Goal: Information Seeking & Learning: Learn about a topic

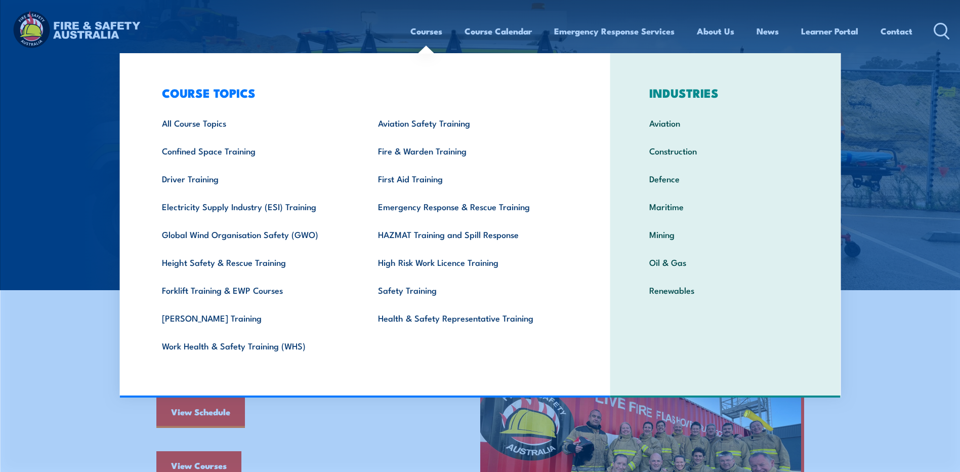
click at [428, 33] on link "Courses" at bounding box center [426, 31] width 32 height 27
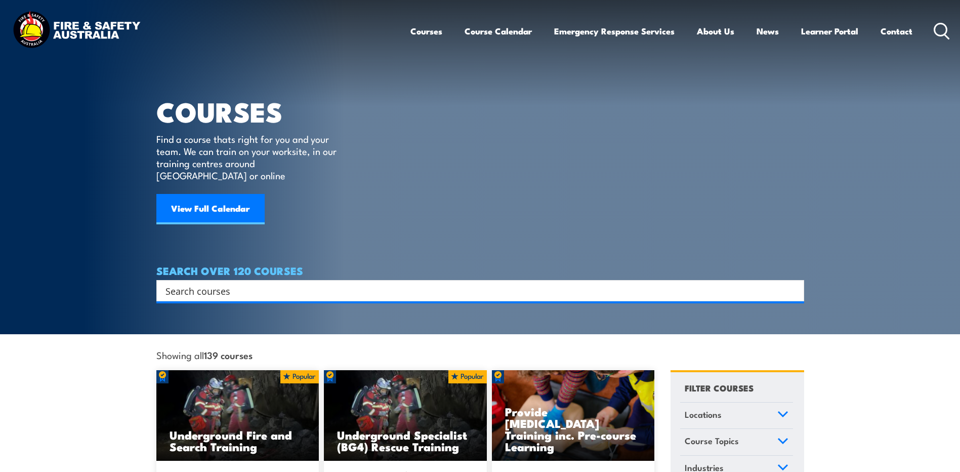
click at [428, 33] on link "Courses" at bounding box center [426, 31] width 32 height 27
click at [234, 283] on input "Search input" at bounding box center [473, 290] width 616 height 15
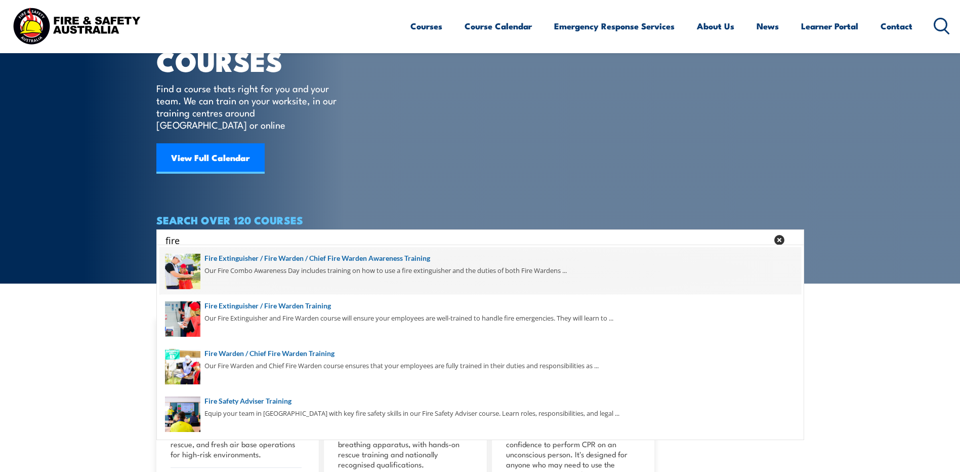
type input "fire"
click at [300, 271] on span at bounding box center [480, 271] width 642 height 48
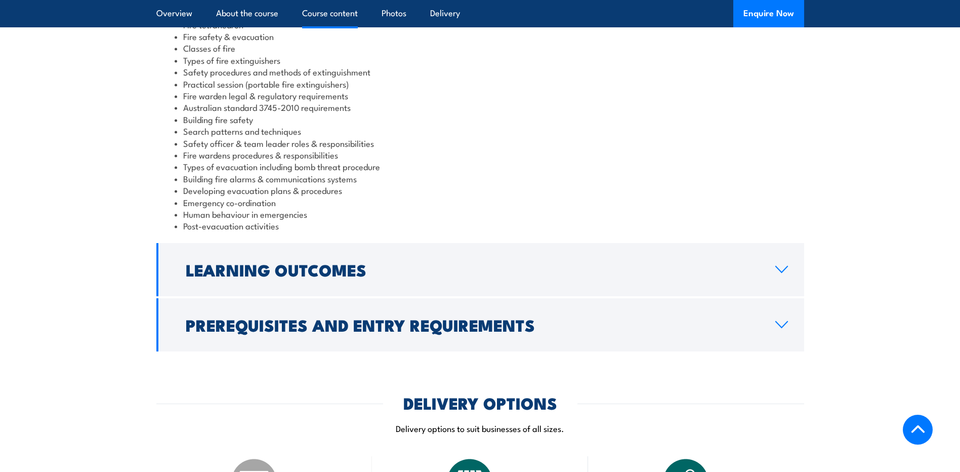
scroll to position [961, 0]
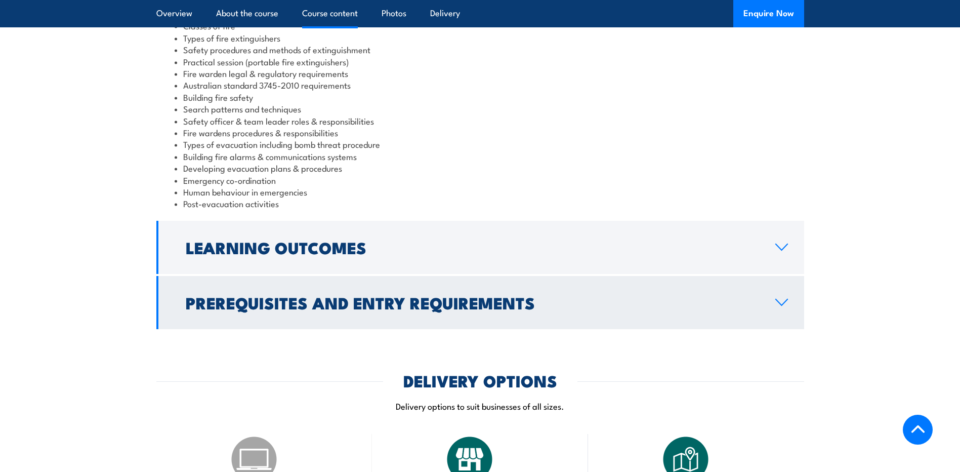
click at [362, 295] on h2 "Prerequisites and Entry Requirements" at bounding box center [472, 302] width 573 height 14
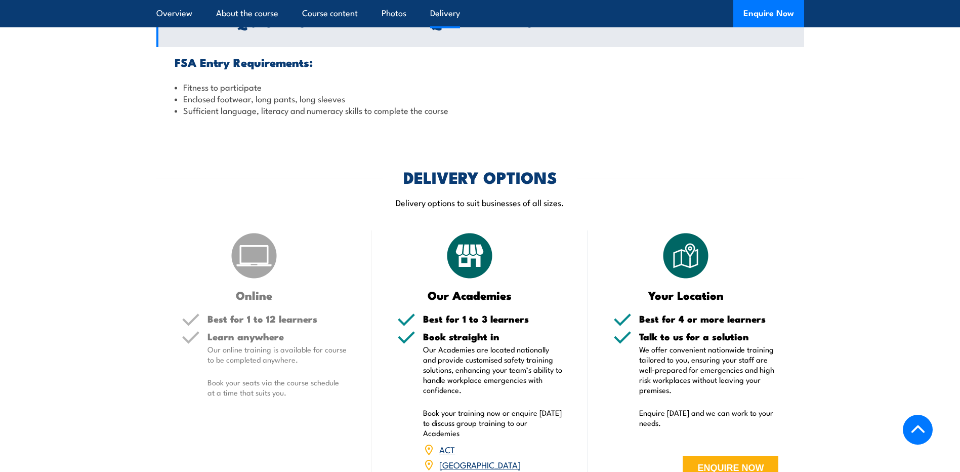
scroll to position [1023, 0]
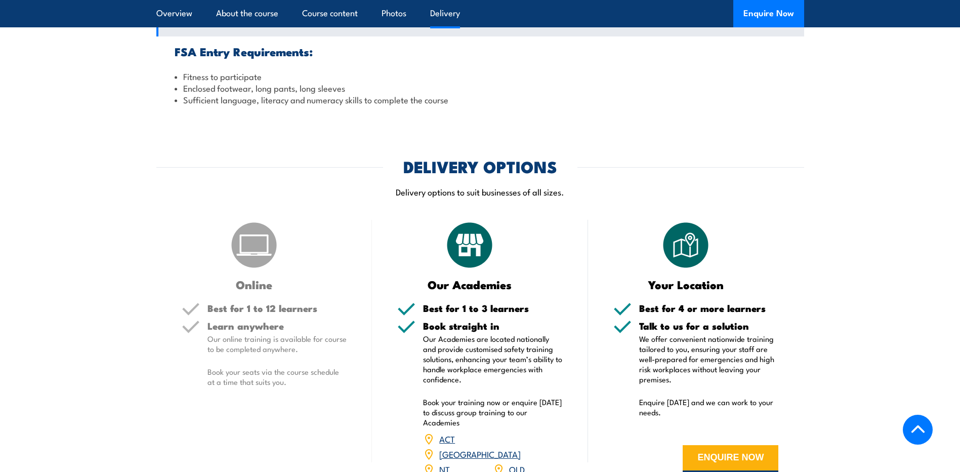
click at [255, 220] on img at bounding box center [254, 245] width 51 height 51
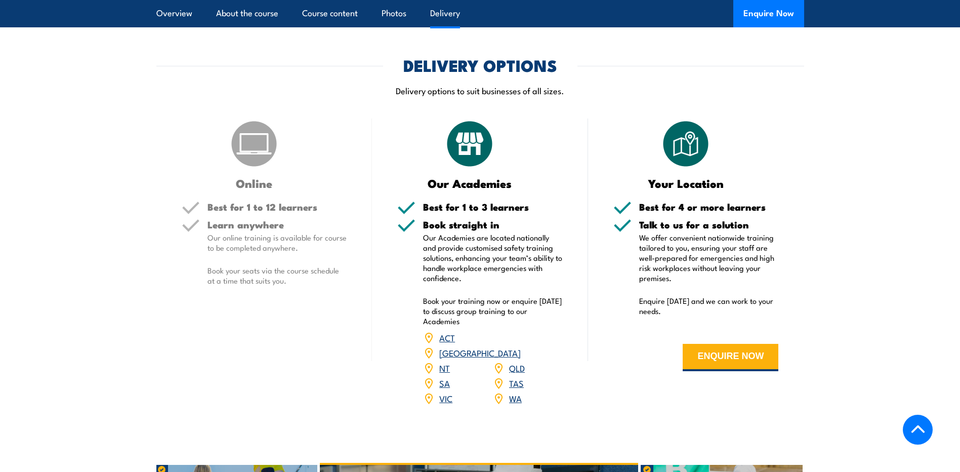
scroll to position [1174, 0]
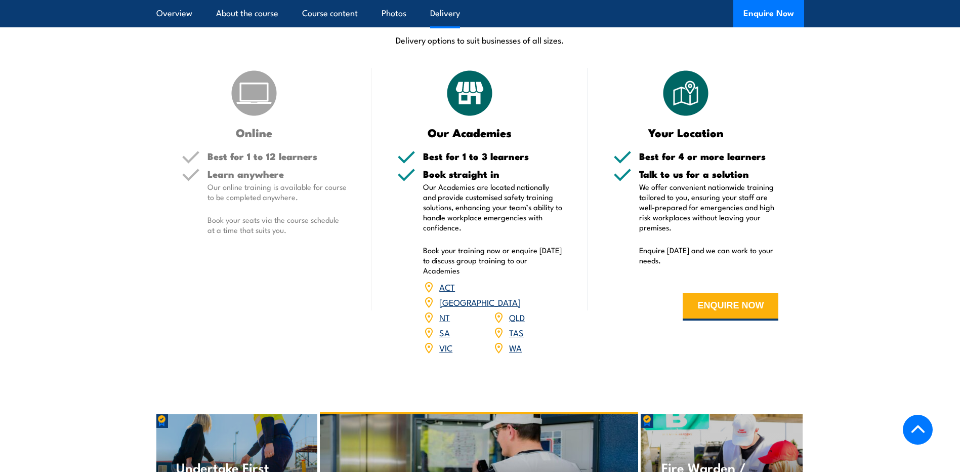
click at [443, 326] on link "SA" at bounding box center [444, 332] width 11 height 12
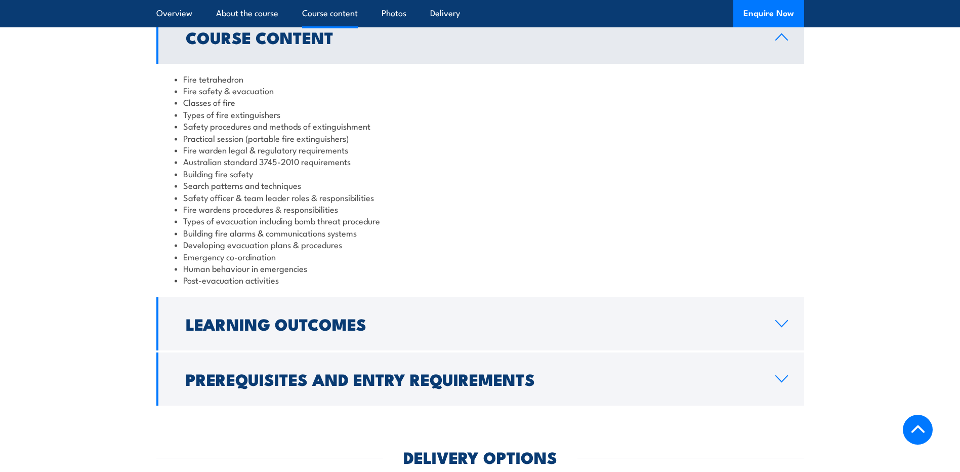
scroll to position [860, 0]
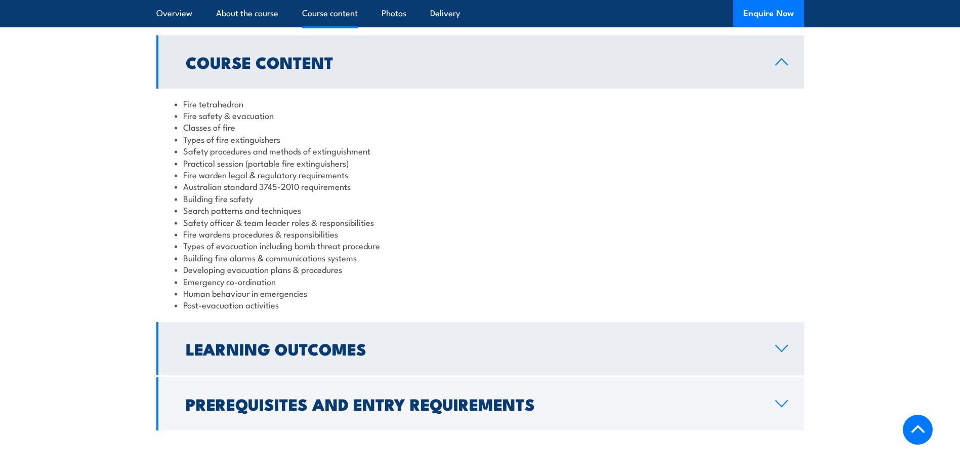
click at [786, 344] on icon at bounding box center [782, 348] width 14 height 8
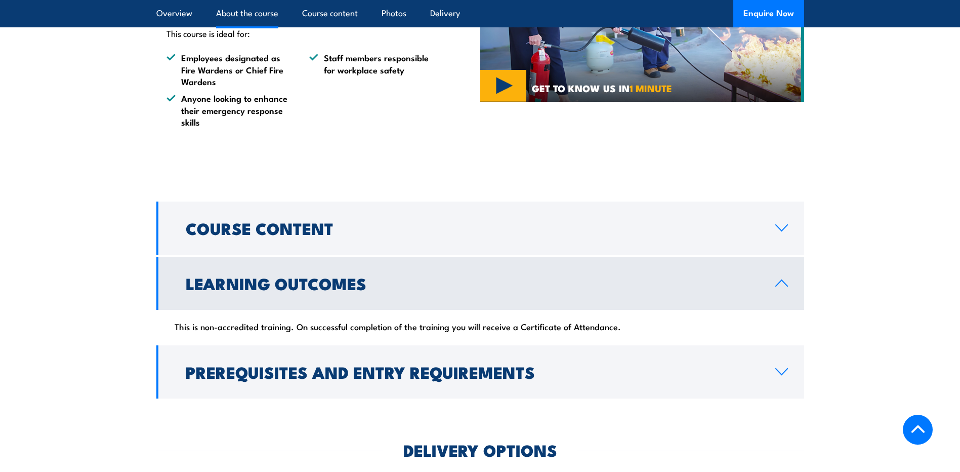
scroll to position [658, 0]
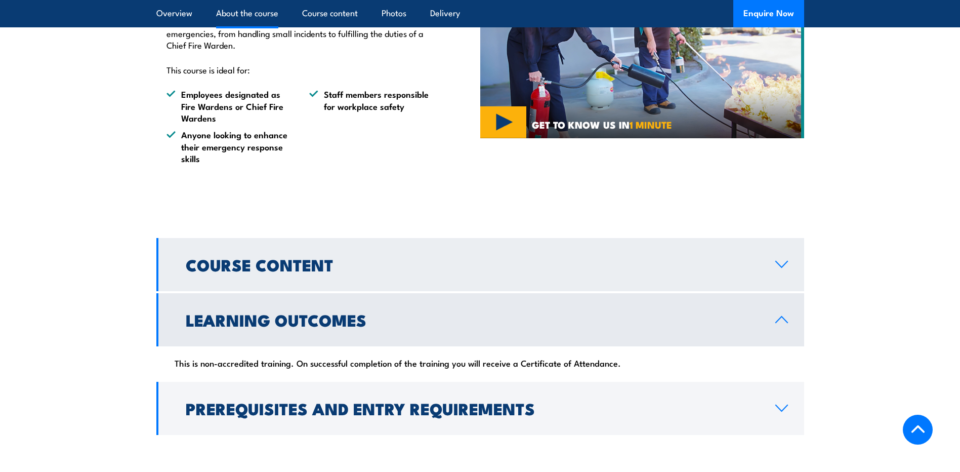
click at [745, 257] on h2 "Course Content" at bounding box center [472, 264] width 573 height 14
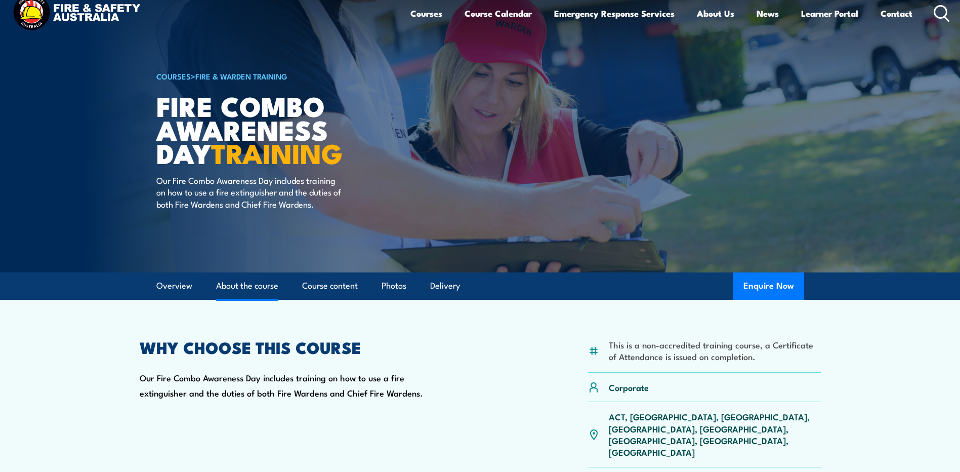
scroll to position [0, 0]
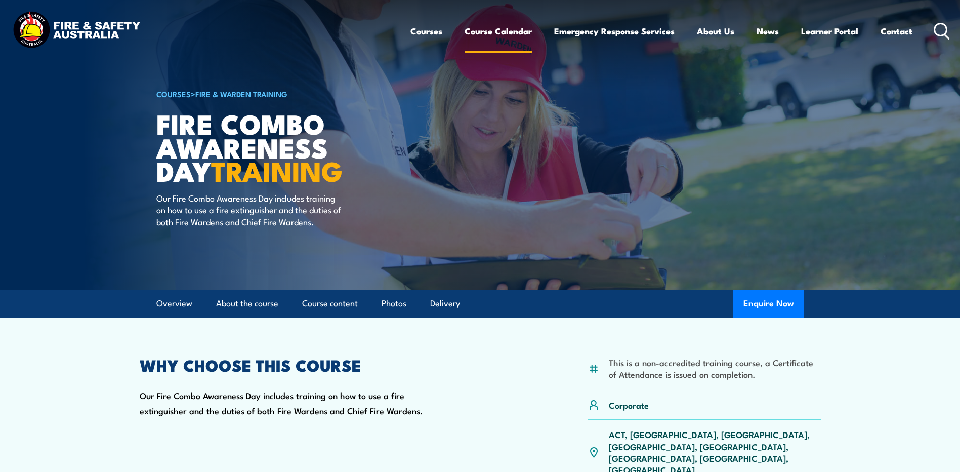
click at [507, 31] on link "Course Calendar" at bounding box center [498, 31] width 67 height 27
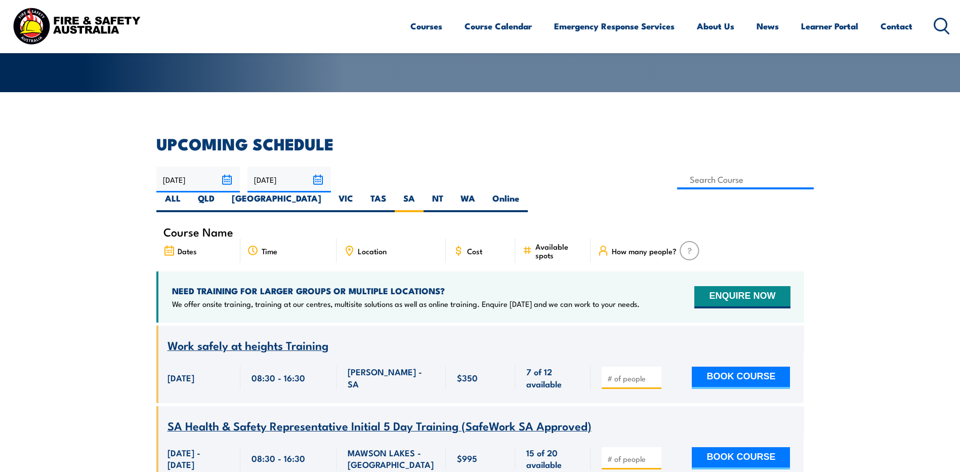
scroll to position [233, 0]
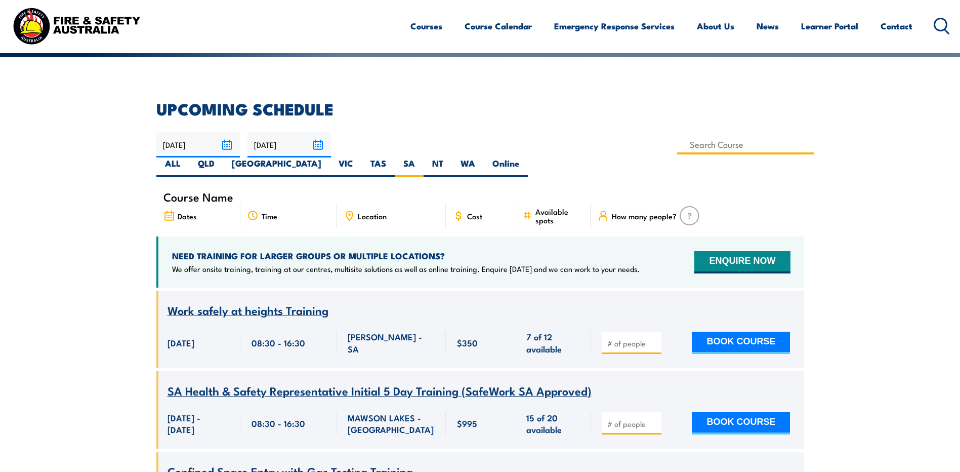
click at [677, 143] on input at bounding box center [745, 145] width 137 height 20
type input "fire"
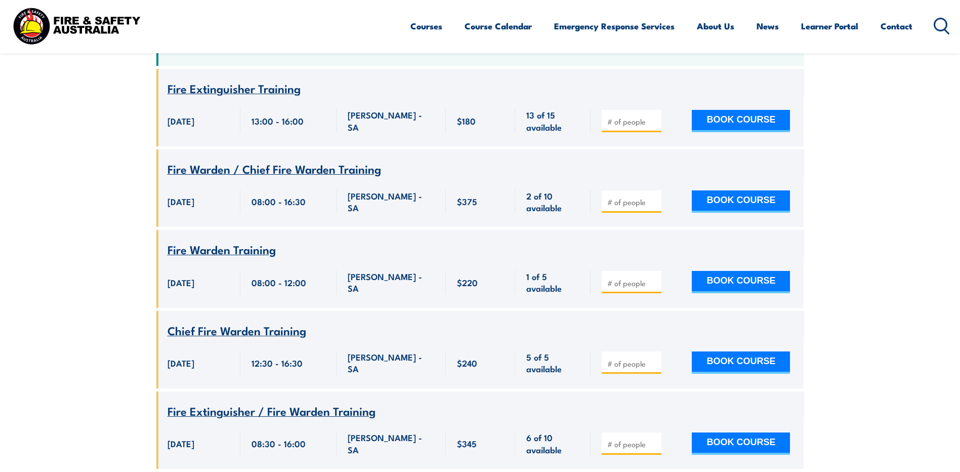
scroll to position [455, 0]
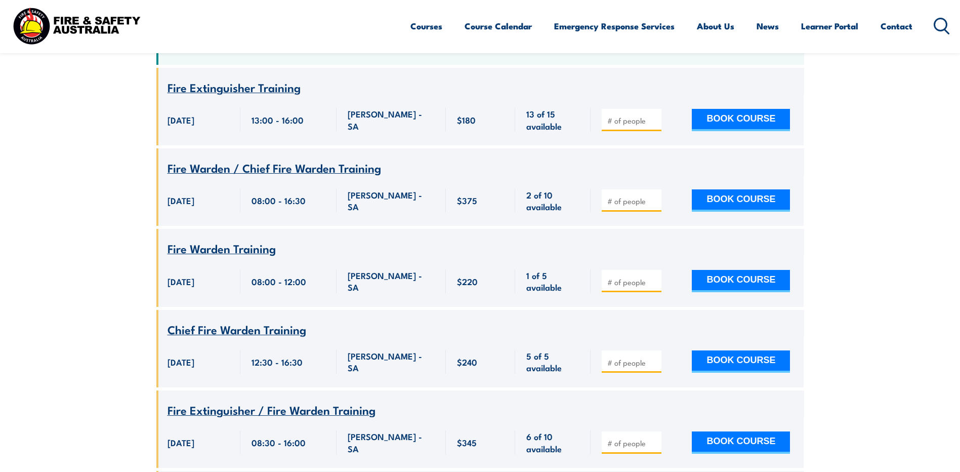
click at [214, 78] on span "Fire Extinguisher Training" at bounding box center [233, 86] width 133 height 17
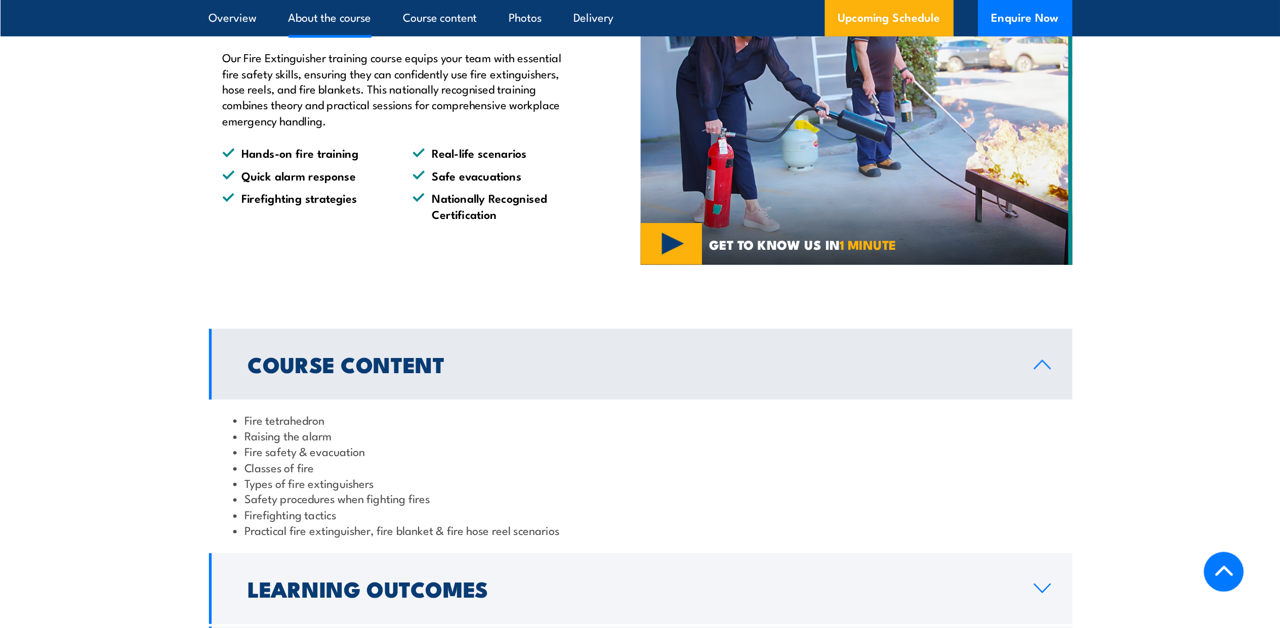
scroll to position [759, 0]
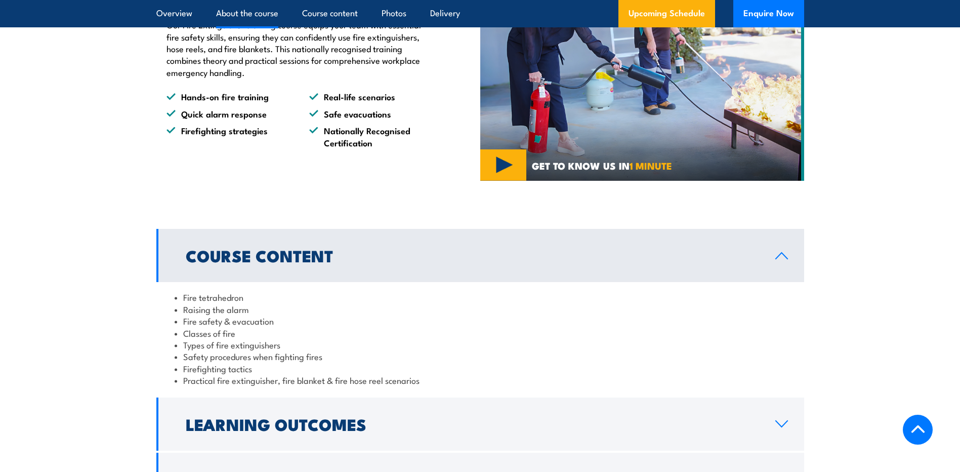
click at [69, 278] on section "Course Content Fire tetrahedron Raising the alarm Fire safety & evacuation Clas…" at bounding box center [480, 367] width 960 height 276
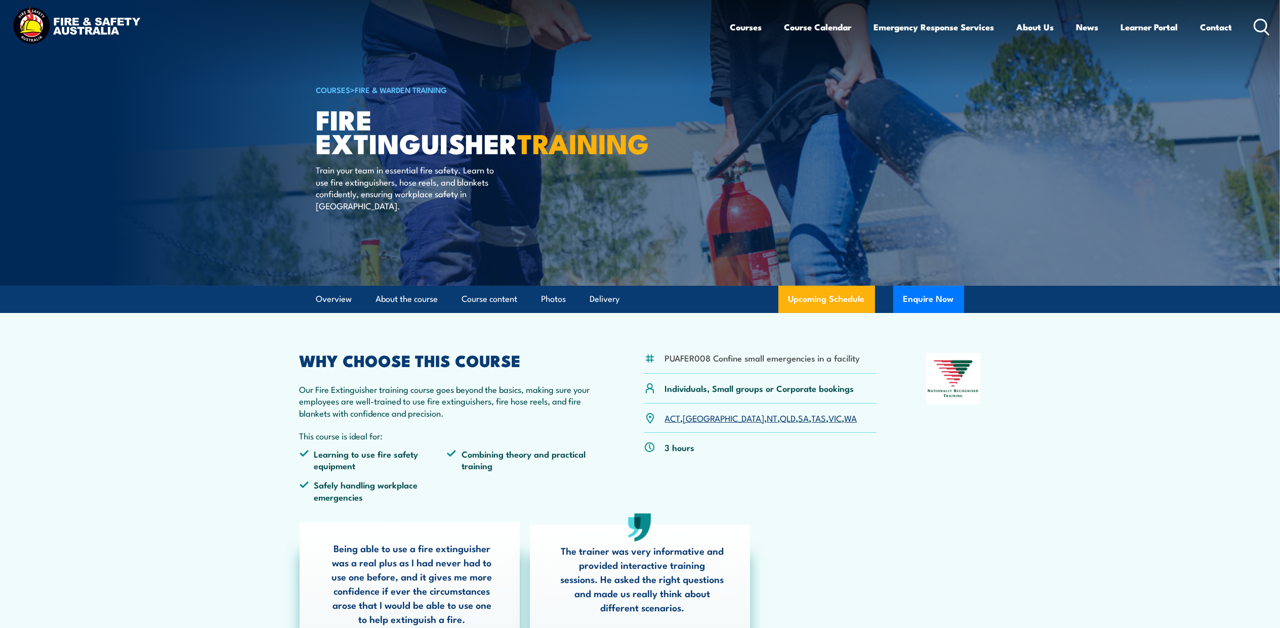
scroll to position [0, 0]
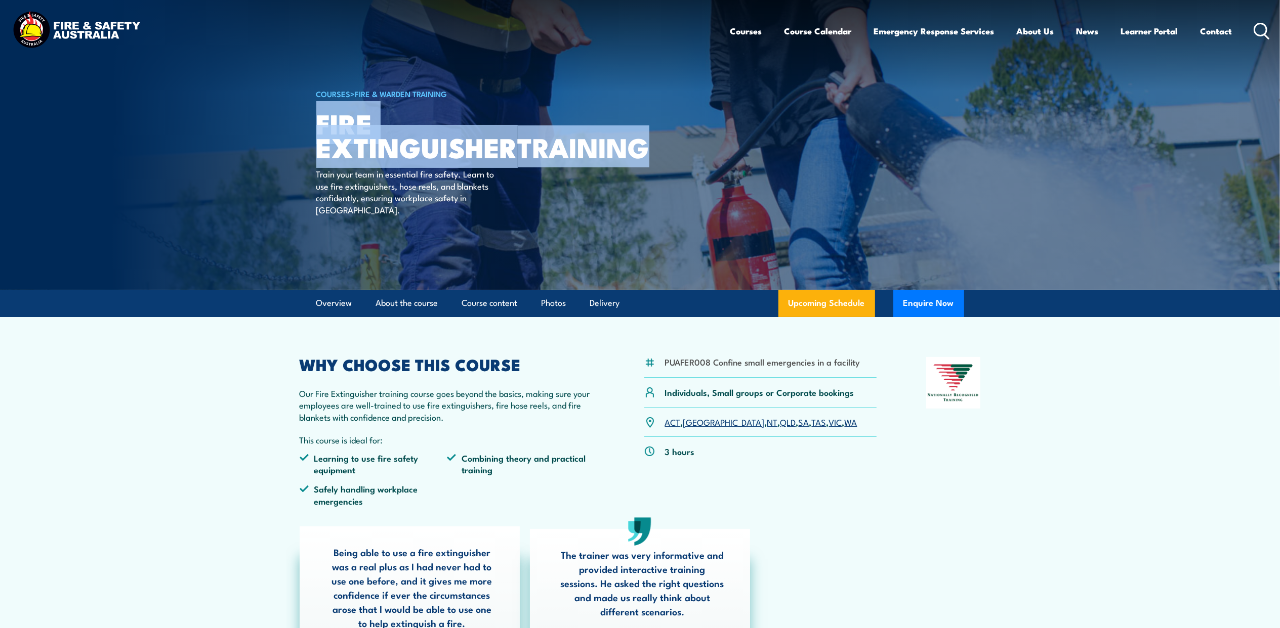
drag, startPoint x: 318, startPoint y: 116, endPoint x: 490, endPoint y: 173, distance: 181.5
click at [490, 158] on h1 "Fire Extinguisher TRAINING" at bounding box center [441, 134] width 250 height 47
copy h1 "Fire Extinguisher TRAINING"
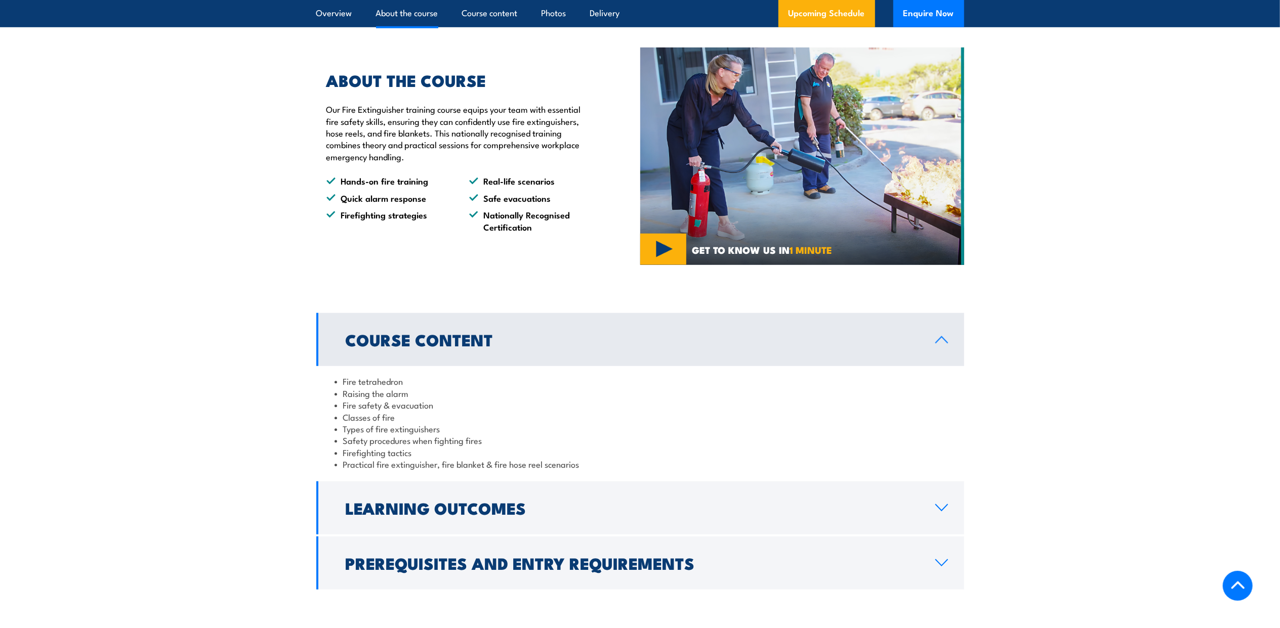
scroll to position [742, 0]
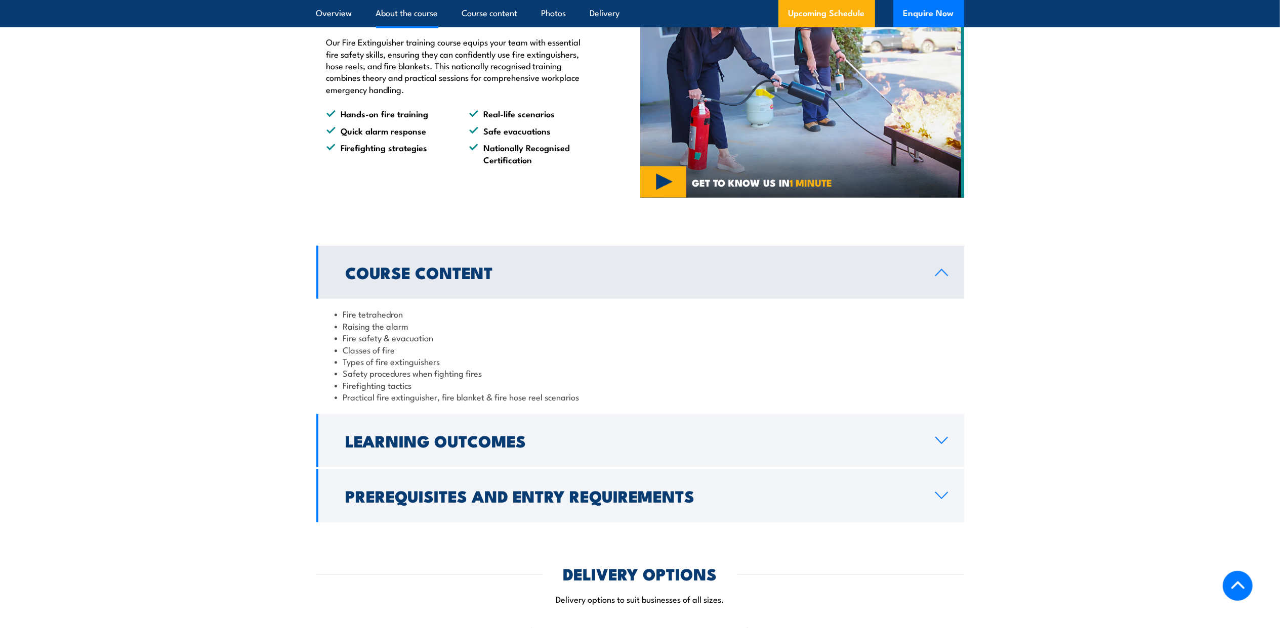
click at [277, 305] on section "Course Content Fire tetrahedron Raising the alarm Fire safety & evacuation Clas…" at bounding box center [640, 384] width 1280 height 276
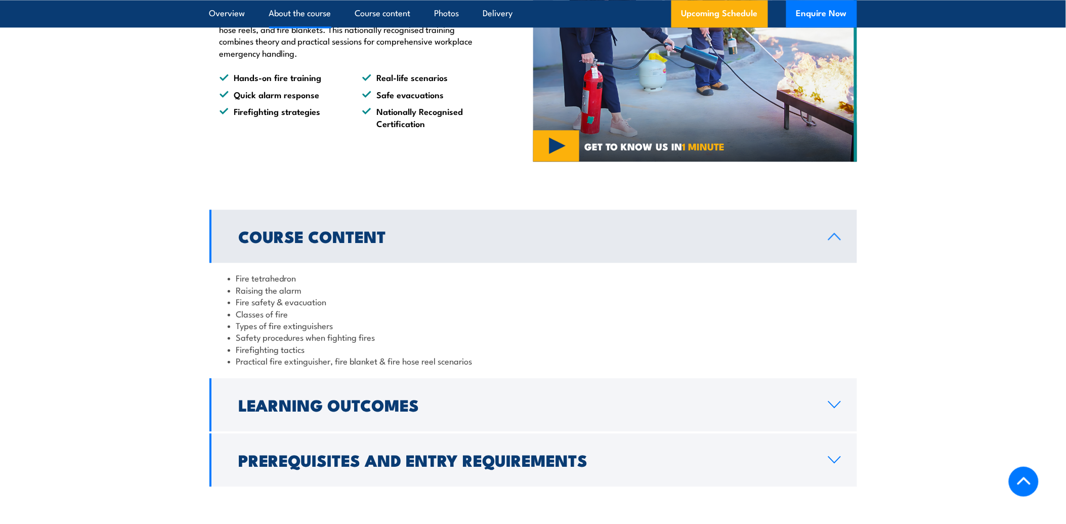
scroll to position [798, 0]
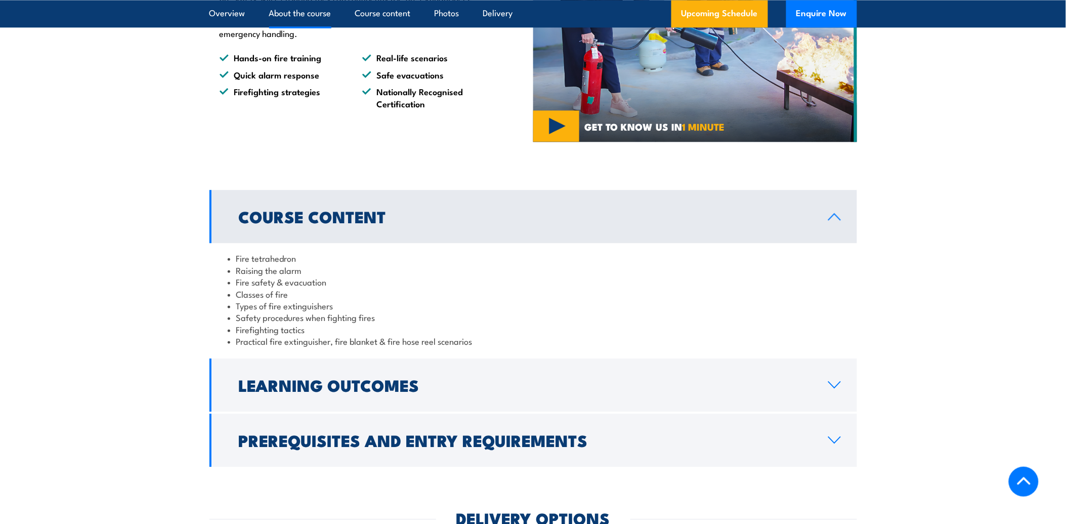
click at [226, 254] on div "Fire tetrahedron Raising the alarm Fire safety & evacuation Classes of fire Typ…" at bounding box center [533, 299] width 648 height 113
click at [224, 257] on div "Fire tetrahedron Raising the alarm Fire safety & evacuation Classes of fire Typ…" at bounding box center [533, 299] width 648 height 113
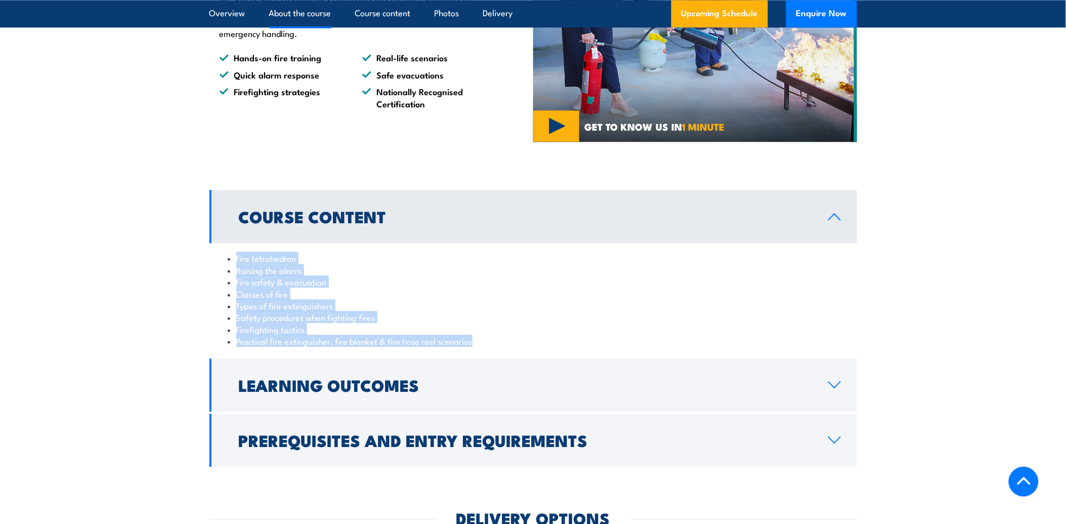
drag, startPoint x: 224, startPoint y: 255, endPoint x: 486, endPoint y: 343, distance: 276.0
click at [486, 343] on div "Fire tetrahedron Raising the alarm Fire safety & evacuation Classes of fire Typ…" at bounding box center [533, 299] width 648 height 113
copy ul "Fire tetrahedron Raising the alarm Fire safety & evacuation Classes of fire Typ…"
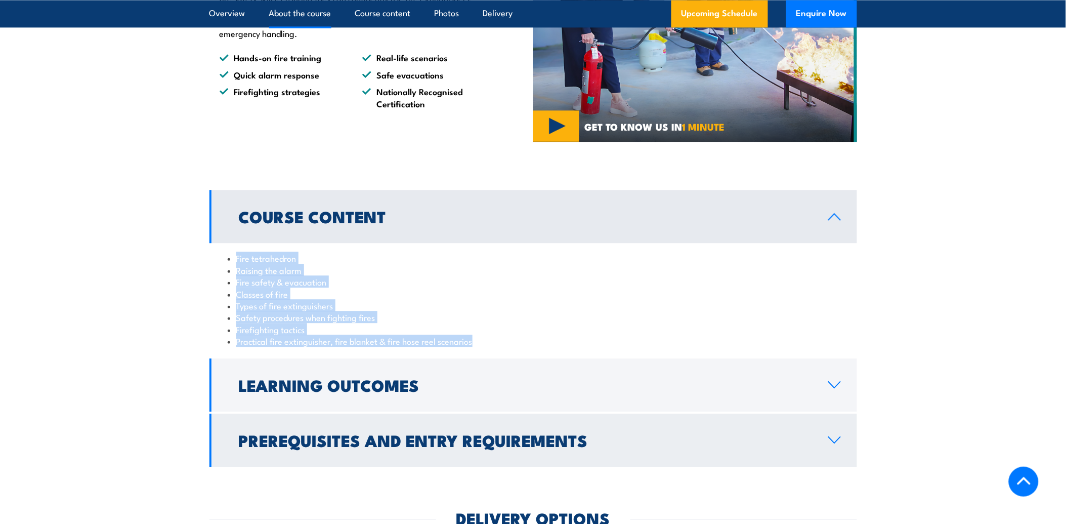
click at [513, 433] on h2 "Prerequisites and Entry Requirements" at bounding box center [525, 440] width 573 height 14
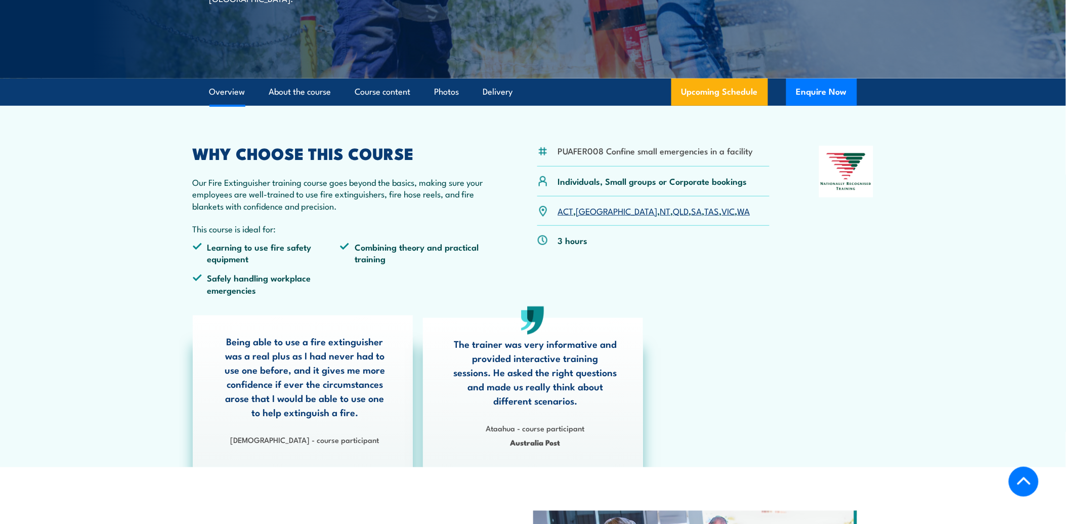
scroll to position [0, 0]
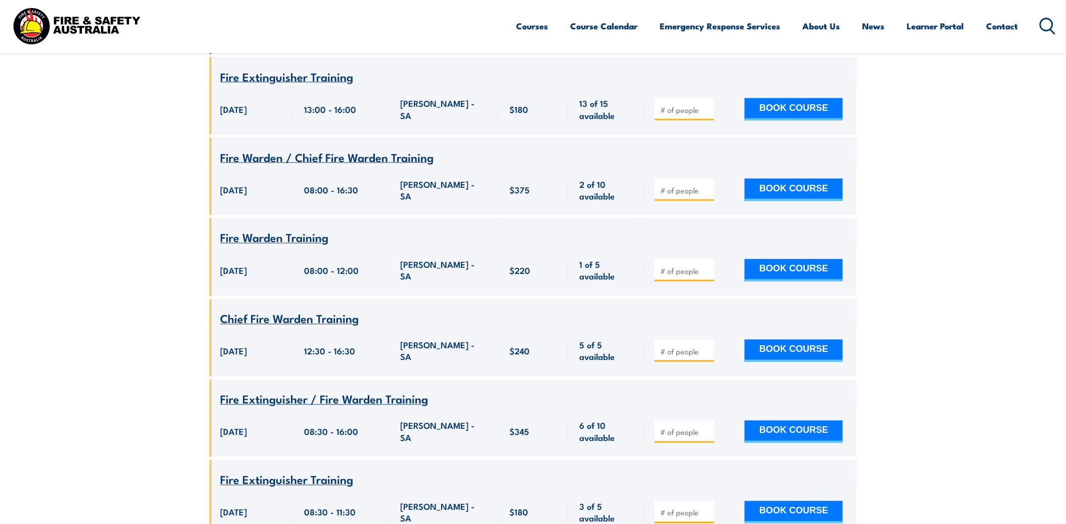
scroll to position [393, 0]
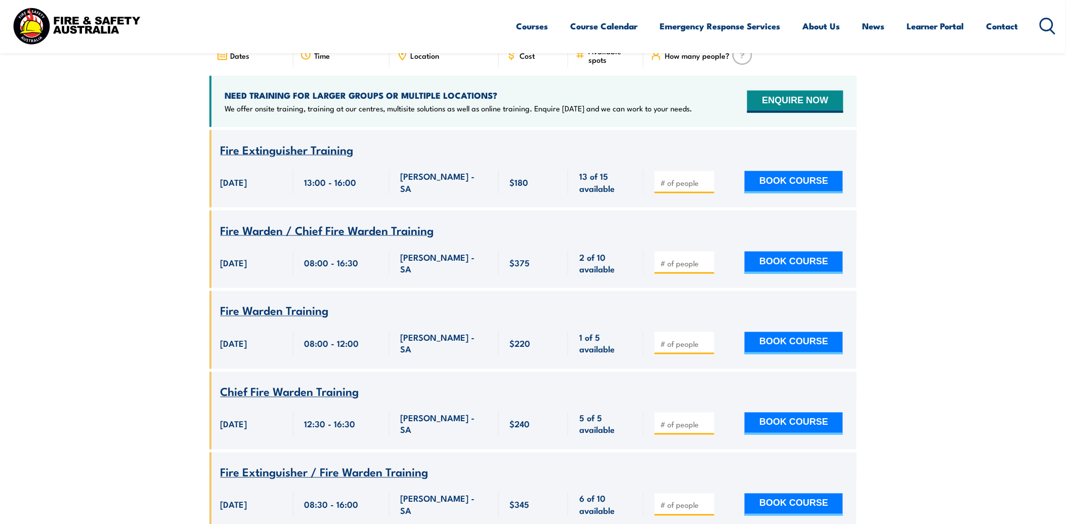
click at [299, 302] on span "Fire Warden Training" at bounding box center [275, 310] width 108 height 17
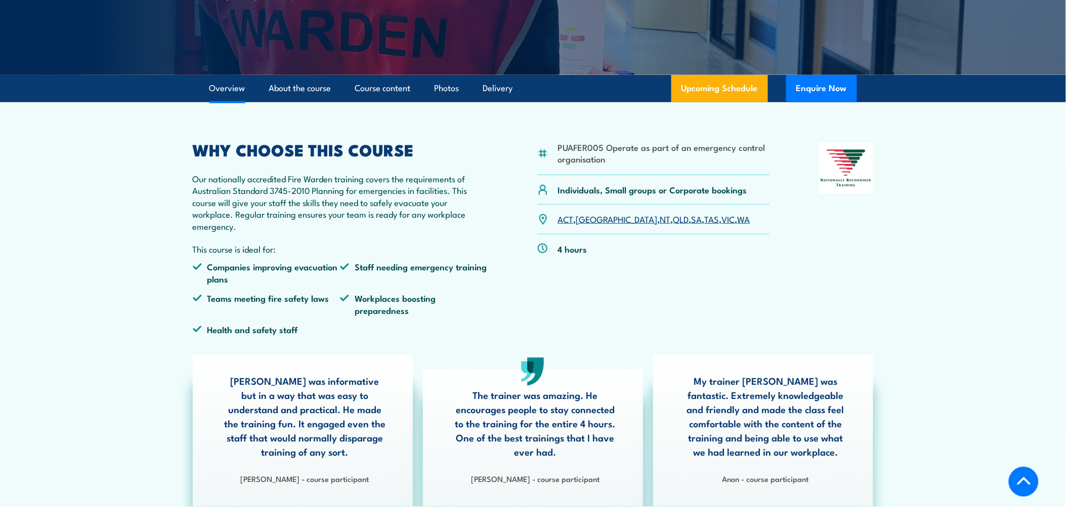
scroll to position [56, 0]
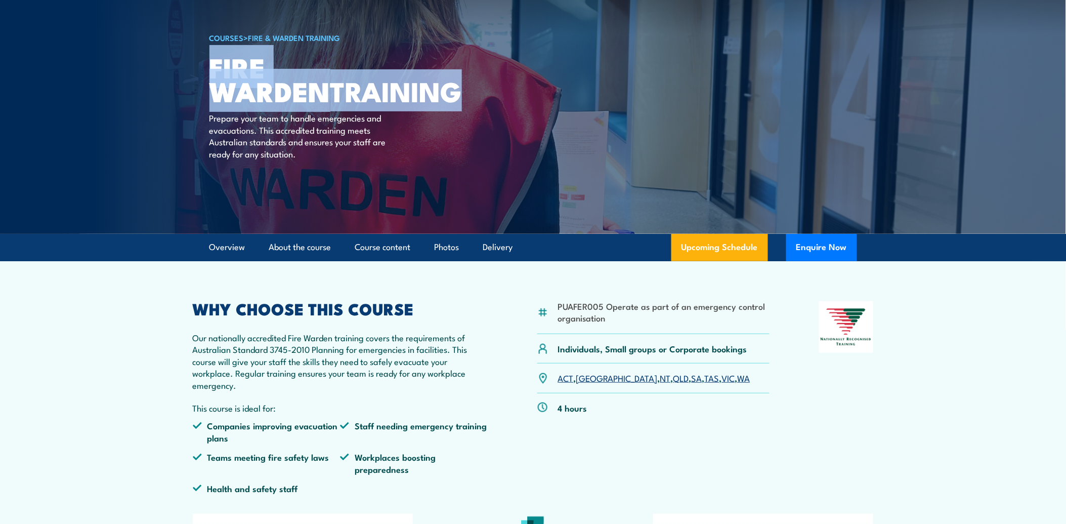
drag, startPoint x: 210, startPoint y: 61, endPoint x: 352, endPoint y: 90, distance: 145.1
click at [352, 90] on h1 "Fire Warden TRAINING" at bounding box center [334, 78] width 250 height 47
copy h1 "Fire Warden TRAINING"
click at [240, 65] on h1 "Fire Warden TRAINING" at bounding box center [334, 78] width 250 height 47
click at [188, 122] on img at bounding box center [533, 89] width 1066 height 290
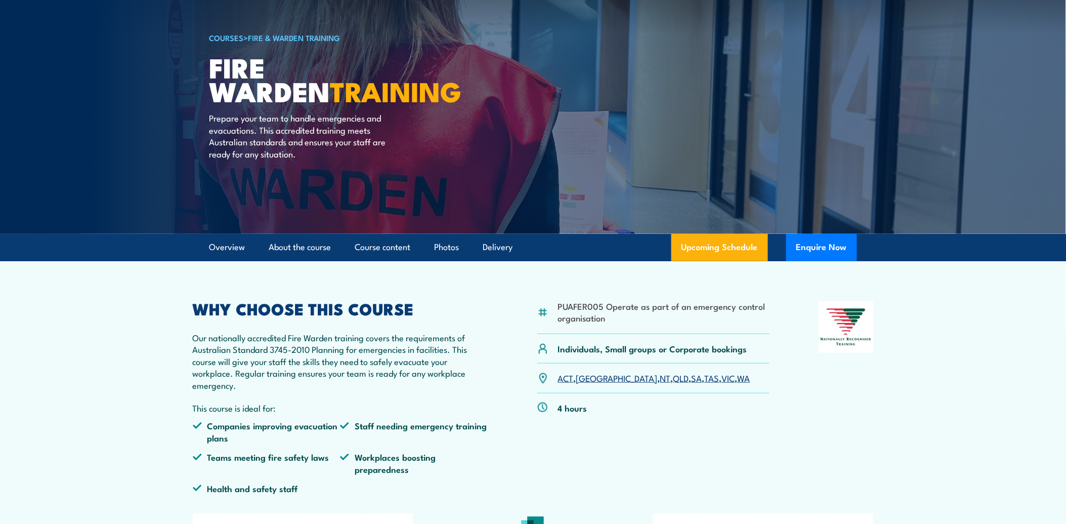
click at [227, 162] on div "COURSES > Fire & Warden Training Fire Warden TRAINING Prepare your team to hand…" at bounding box center [334, 89] width 250 height 290
click at [207, 57] on img at bounding box center [533, 89] width 1066 height 290
click at [206, 58] on img at bounding box center [533, 89] width 1066 height 290
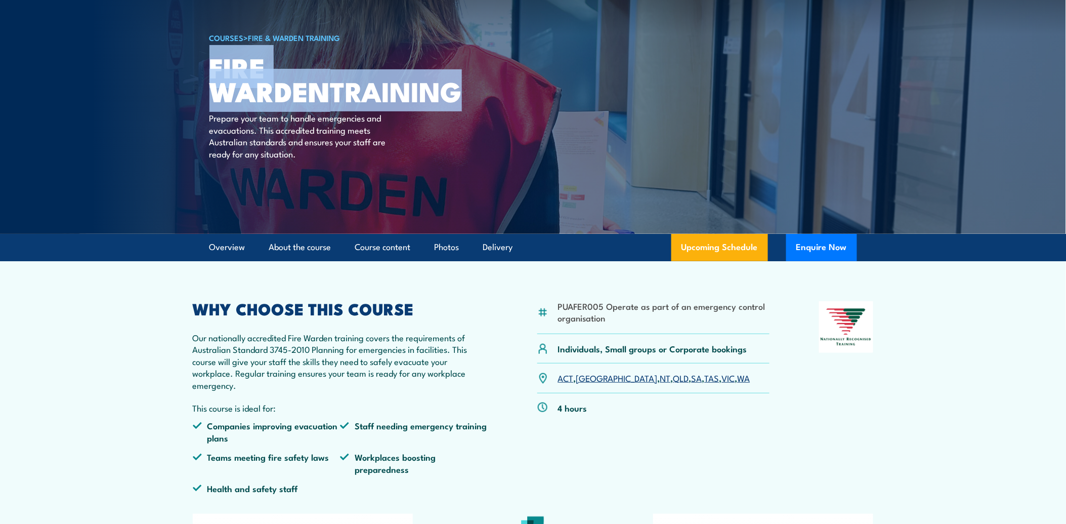
drag, startPoint x: 209, startPoint y: 61, endPoint x: 369, endPoint y: 93, distance: 163.4
click at [369, 93] on h1 "Fire Warden TRAINING" at bounding box center [334, 78] width 250 height 47
copy h1 "Fire Warden TRAINING"
click at [257, 334] on p "Our nationally accredited Fire Warden training covers the requirements of Austr…" at bounding box center [341, 360] width 296 height 59
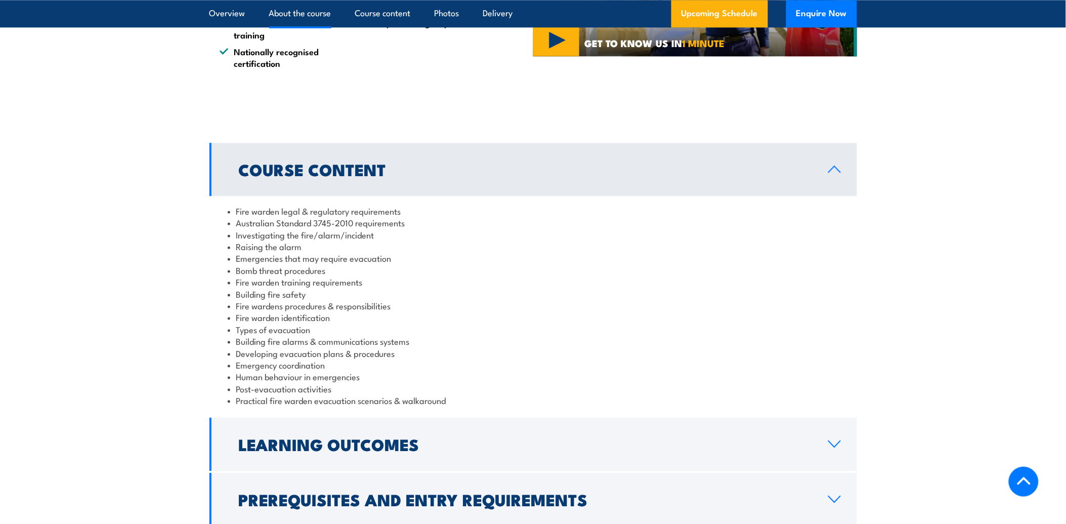
scroll to position [955, 0]
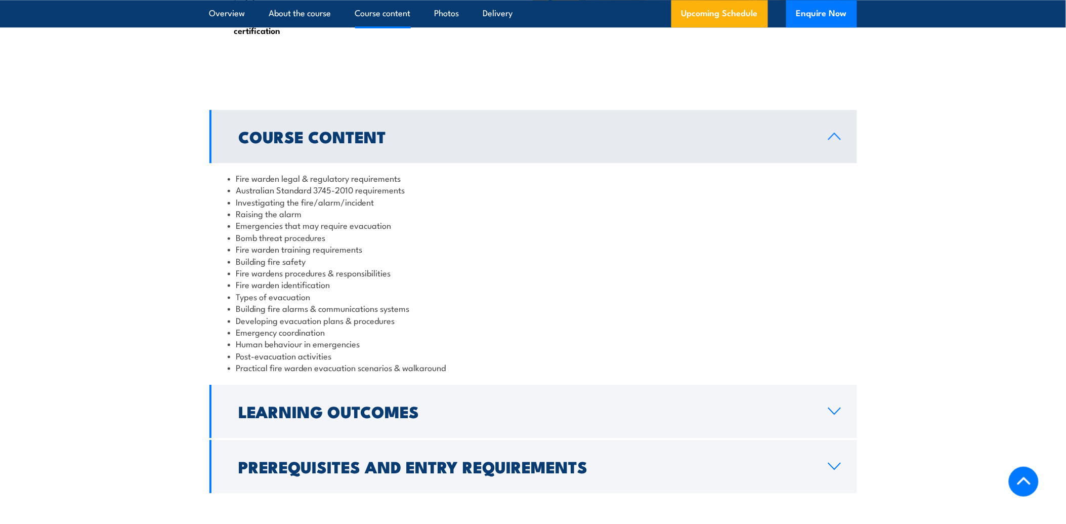
click at [228, 176] on li "Fire warden legal & regulatory requirements" at bounding box center [533, 178] width 611 height 12
click at [228, 177] on li "Fire warden legal & regulatory requirements" at bounding box center [533, 178] width 611 height 12
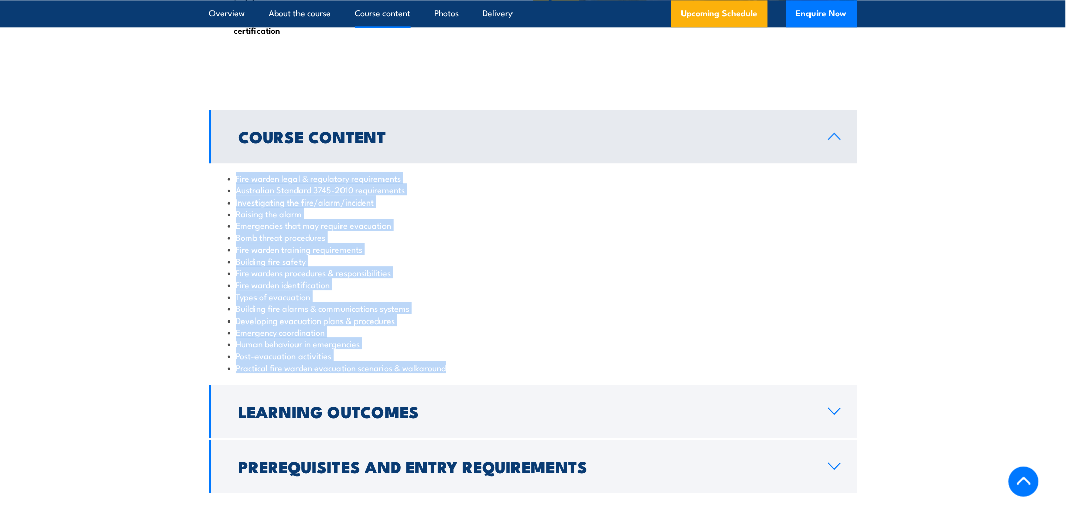
drag, startPoint x: 226, startPoint y: 176, endPoint x: 452, endPoint y: 367, distance: 296.2
click at [452, 367] on div "Fire warden legal & regulatory requirements Australian Standard 3745-2010 requi…" at bounding box center [533, 273] width 648 height 220
copy ul "Fire warden legal & regulatory requirements Australian Standard 3745-2010 requi…"
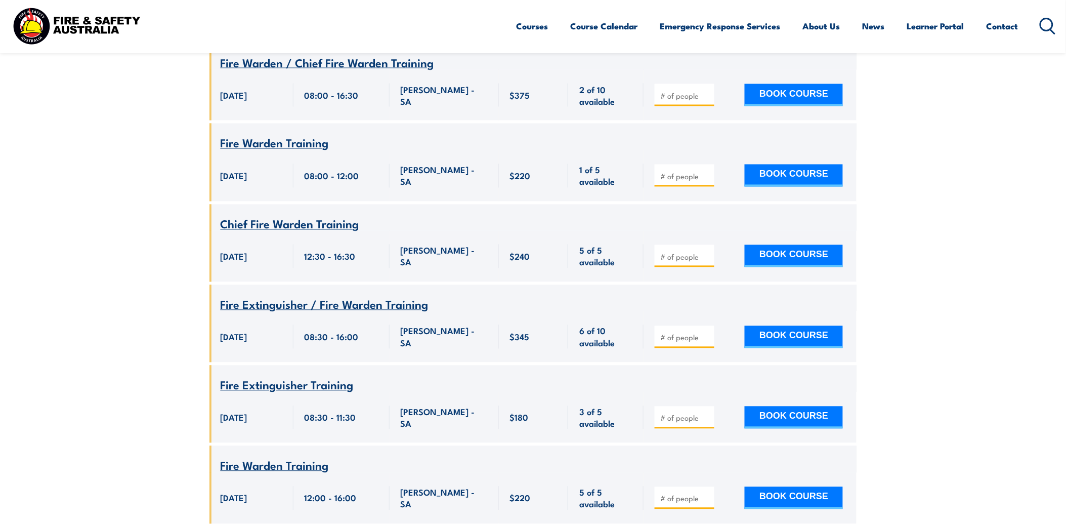
scroll to position [562, 0]
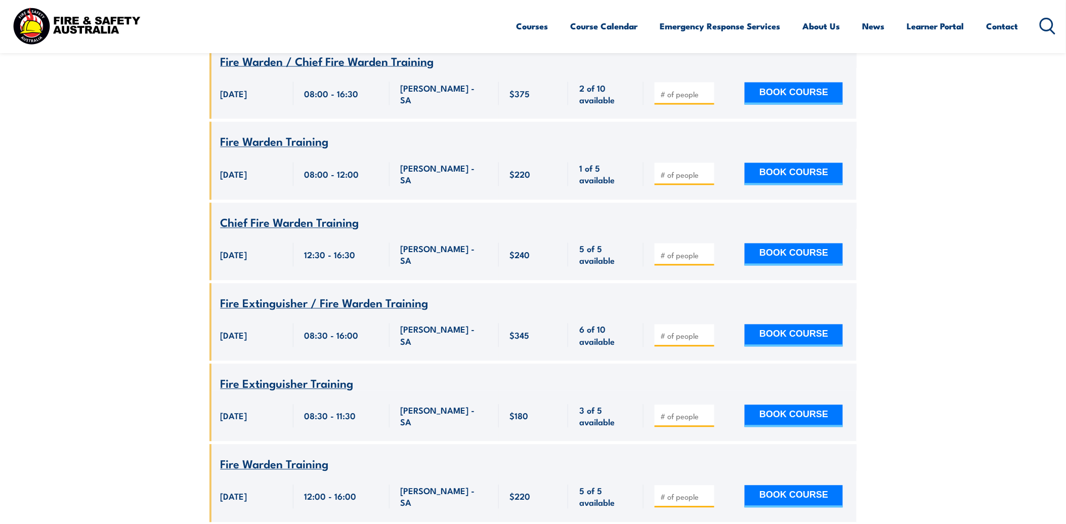
click at [306, 214] on span "Chief Fire Warden Training" at bounding box center [290, 222] width 139 height 17
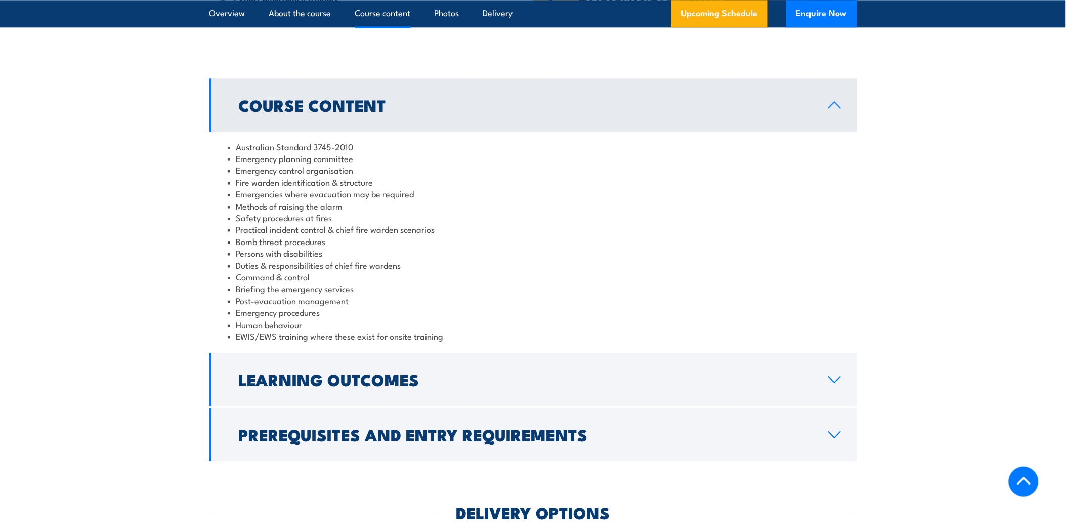
scroll to position [899, 0]
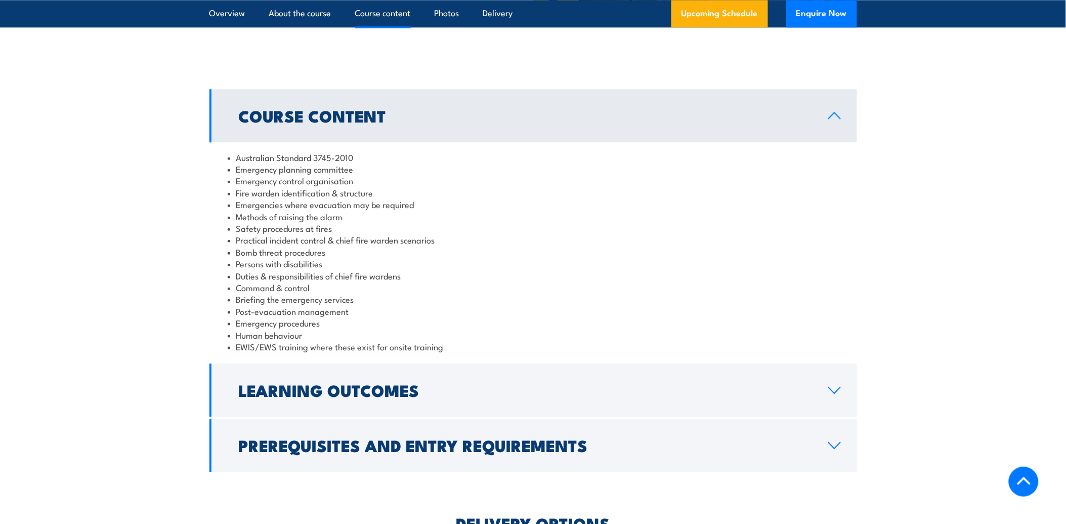
click at [226, 155] on div "Australian Standard 3745-2010 Emergency planning committee Emergency control or…" at bounding box center [533, 252] width 648 height 220
click at [228, 157] on li "Australian Standard 3745-2010" at bounding box center [533, 157] width 611 height 12
click at [228, 153] on div "Australian Standard 3745-2010 Emergency planning committee Emergency control or…" at bounding box center [533, 252] width 648 height 220
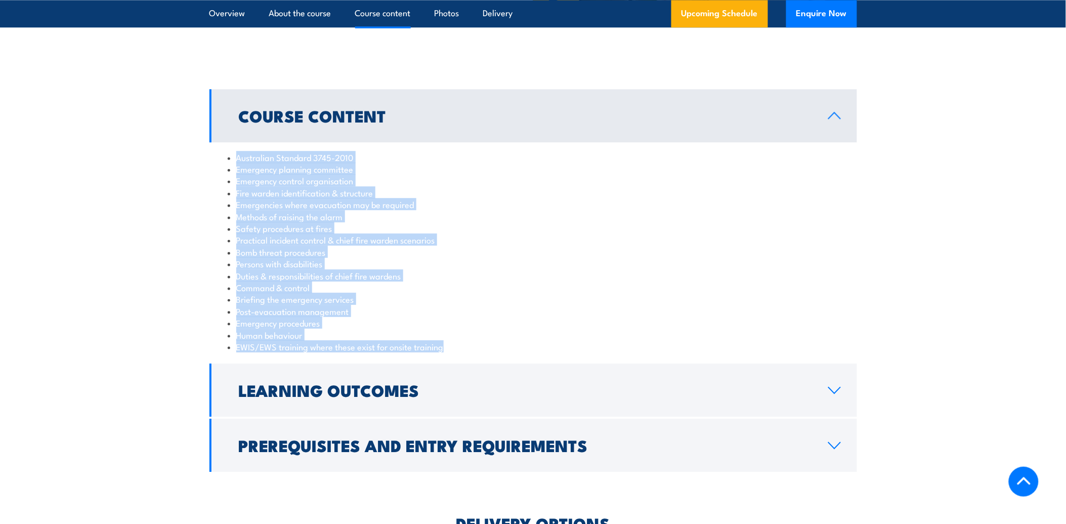
drag, startPoint x: 228, startPoint y: 153, endPoint x: 461, endPoint y: 347, distance: 302.9
click at [461, 347] on ul "Australian Standard 3745-2010 Emergency planning committee Emergency control or…" at bounding box center [533, 251] width 611 height 201
copy ul "Australian Standard 3745-2010 Emergency planning committee Emergency control or…"
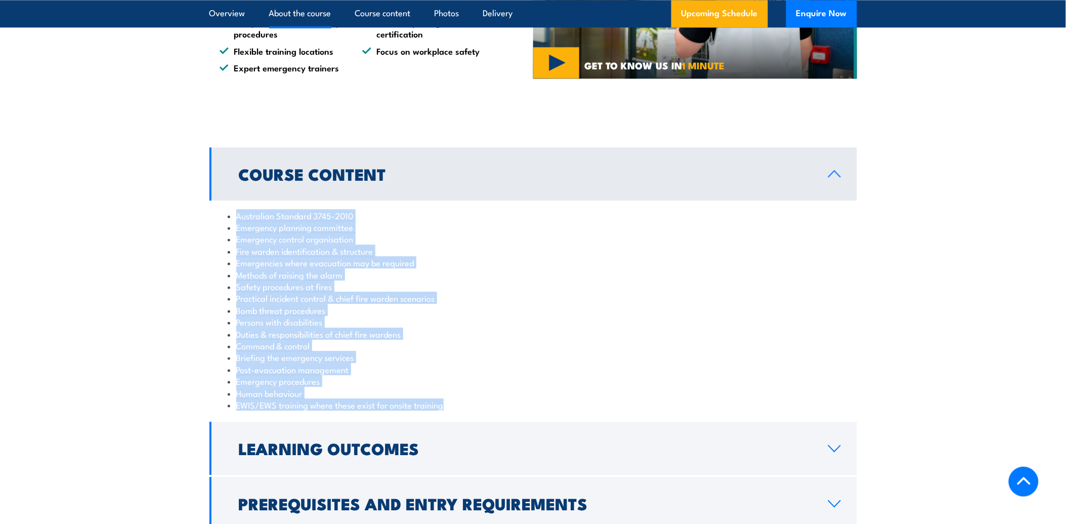
scroll to position [674, 0]
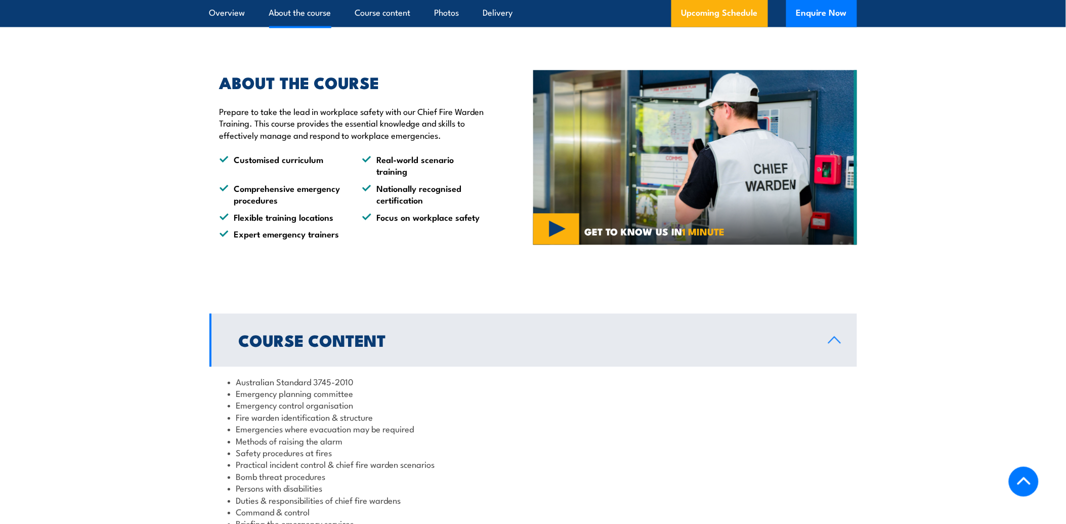
click at [229, 141] on div "ABOUT THE COURSE Prepare to take the lead in workplace safety with our Chief Fi…" at bounding box center [347, 157] width 277 height 165
